Goal: Information Seeking & Learning: Find specific fact

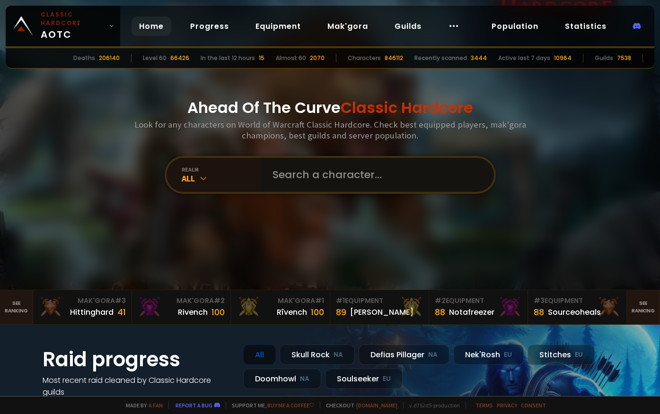
click at [324, 176] on input "text" at bounding box center [375, 175] width 216 height 34
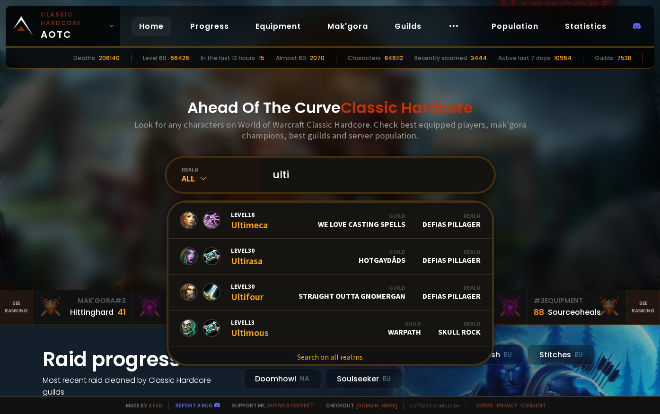
scroll to position [578, 0]
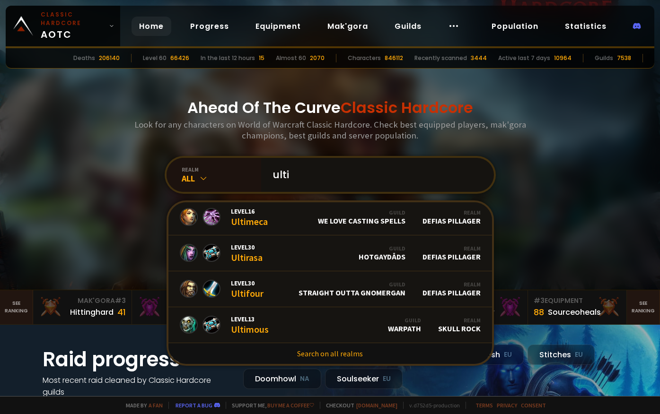
click at [373, 174] on input "ulti" at bounding box center [375, 175] width 216 height 34
drag, startPoint x: 373, startPoint y: 174, endPoint x: 261, endPoint y: 175, distance: 112.1
click at [261, 175] on div "ulti" at bounding box center [377, 175] width 233 height 34
type input "gibier"
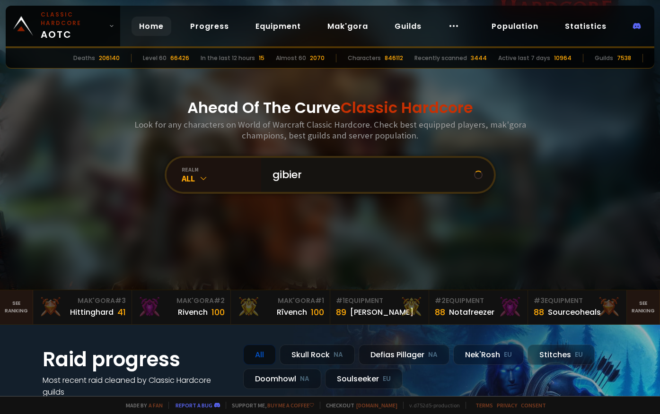
scroll to position [0, 0]
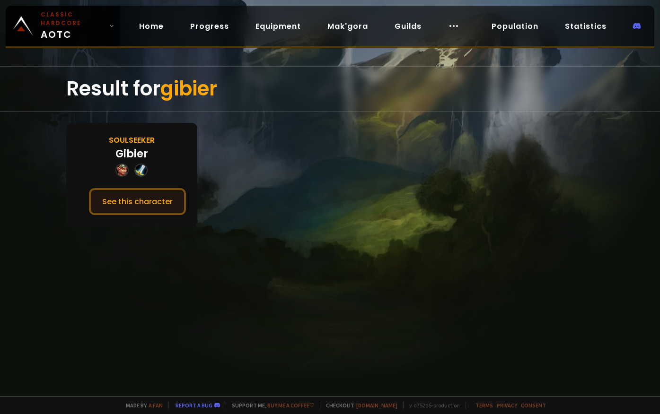
click at [150, 194] on button "See this character" at bounding box center [137, 201] width 97 height 27
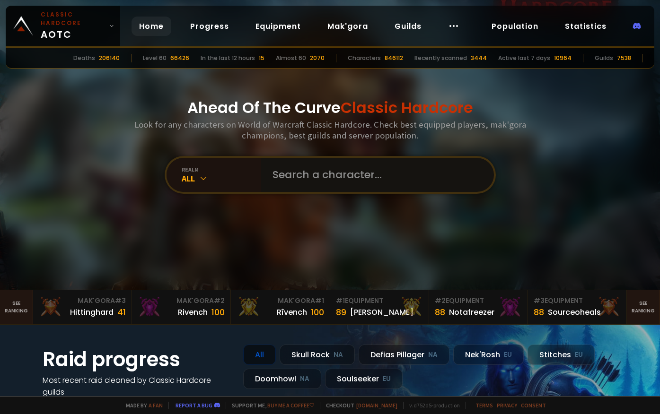
click at [304, 172] on input "text" at bounding box center [375, 175] width 216 height 34
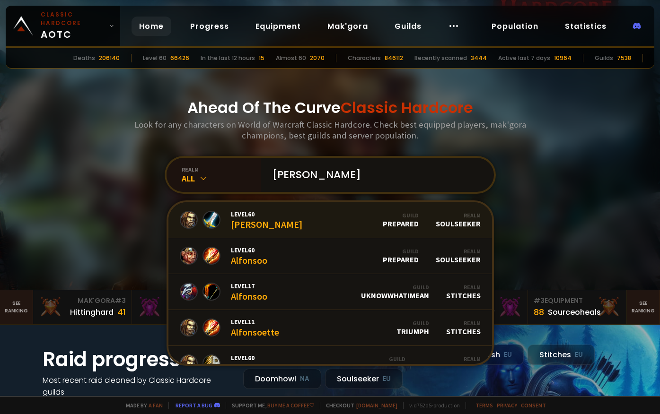
type input "[PERSON_NAME]"
click at [237, 216] on span "Level 60" at bounding box center [266, 214] width 71 height 9
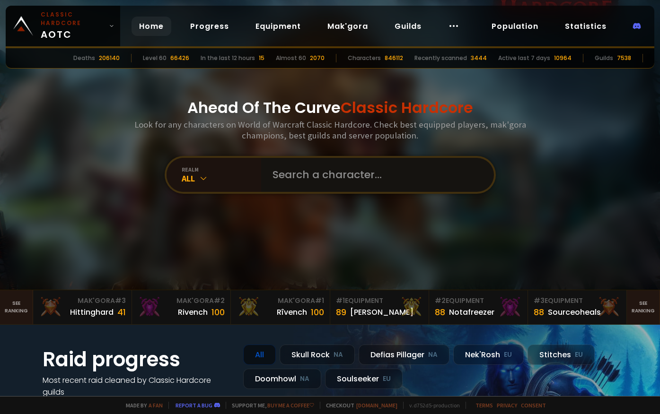
click at [289, 176] on input "text" at bounding box center [375, 175] width 216 height 34
type input "Ckay"
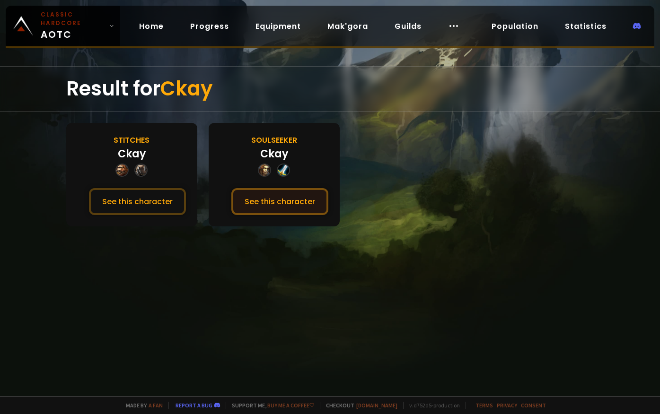
click at [270, 201] on button "See this character" at bounding box center [279, 201] width 97 height 27
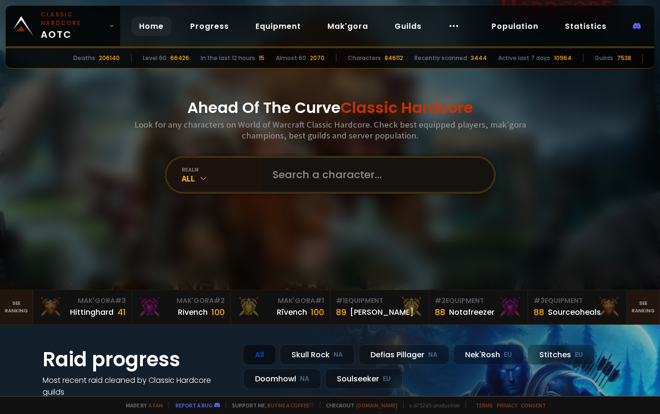
click at [303, 179] on input "text" at bounding box center [375, 175] width 216 height 34
type input "g"
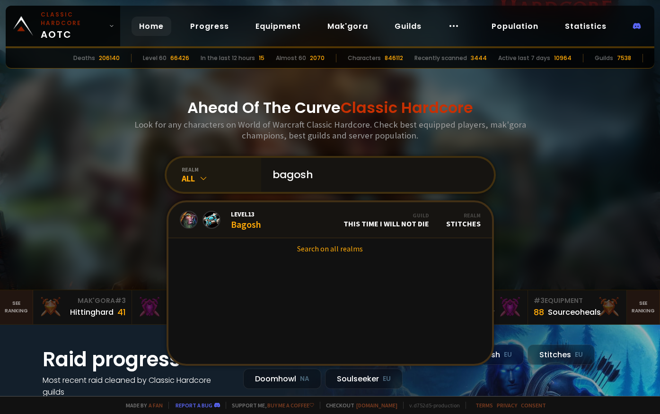
drag, startPoint x: 323, startPoint y: 174, endPoint x: 253, endPoint y: 179, distance: 70.2
click at [253, 179] on div "realm All bagosh Level 13 Bagosh Guild This Time I Will Not Die Realm Stitches …" at bounding box center [330, 175] width 331 height 38
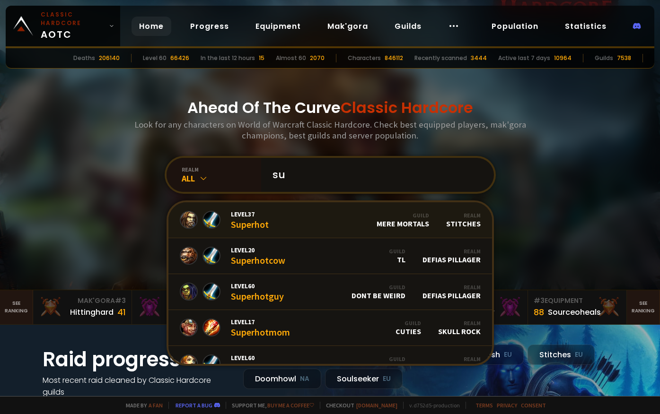
type input "s"
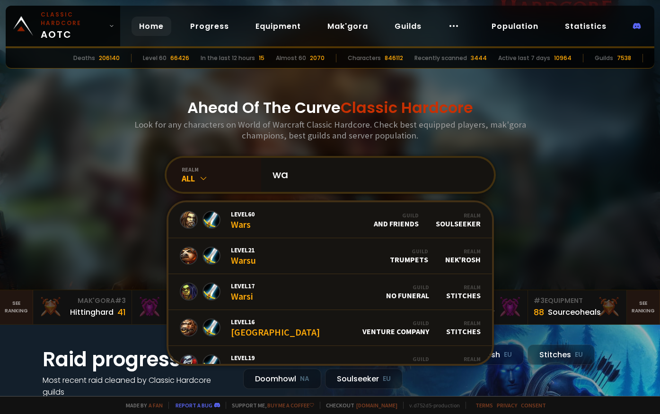
type input "w"
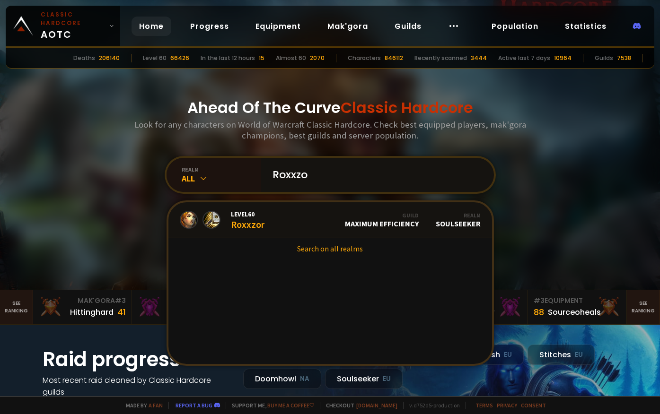
type input "Roxxzo"
click at [279, 232] on link "Level 60 Roxxzor Guild Maximum Efficiency Realm Soulseeker" at bounding box center [330, 220] width 324 height 36
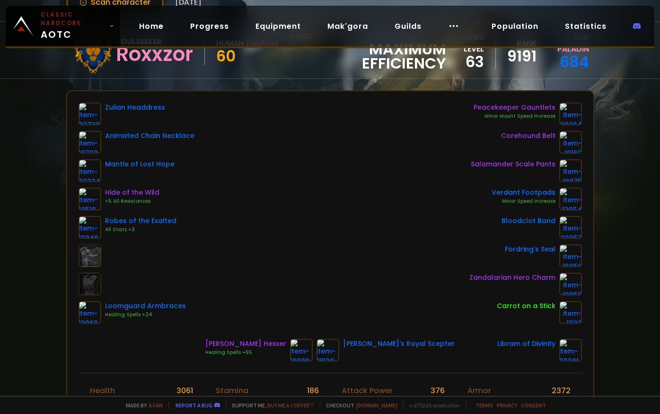
scroll to position [95, 0]
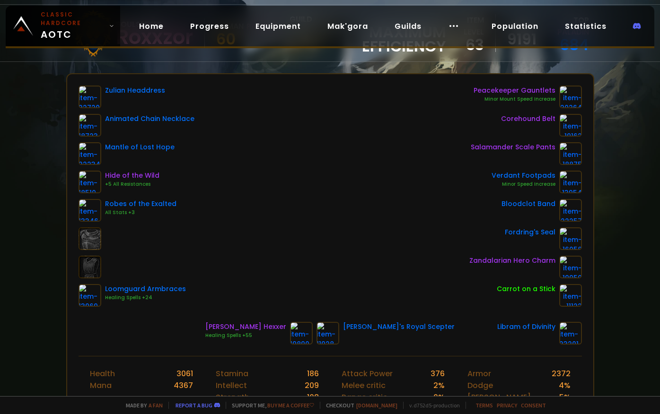
click at [348, 237] on div "Zulian Headdress Animated Chain Necklace Mantle of Lost Hope Hide of the Wild +…" at bounding box center [330, 196] width 503 height 221
